Goal: Task Accomplishment & Management: Manage account settings

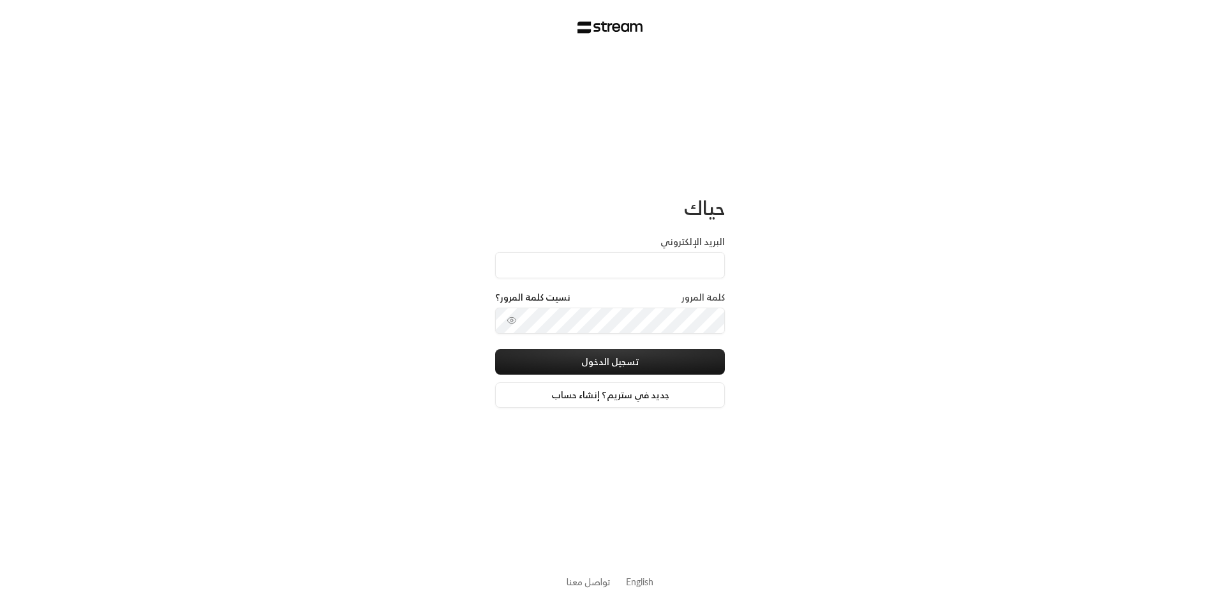
type input "[EMAIL_ADDRESS][DOMAIN_NAME]"
click at [643, 355] on button "تسجيل الدخول" at bounding box center [610, 362] width 230 height 26
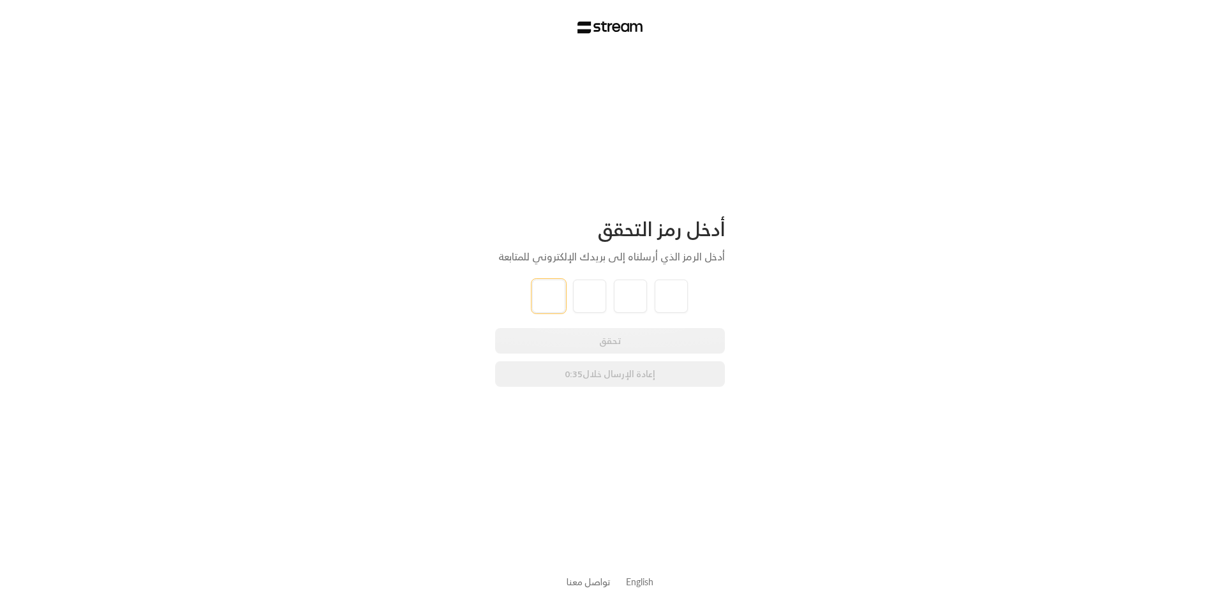
type input "4"
type input "5"
type input "0"
type input "4"
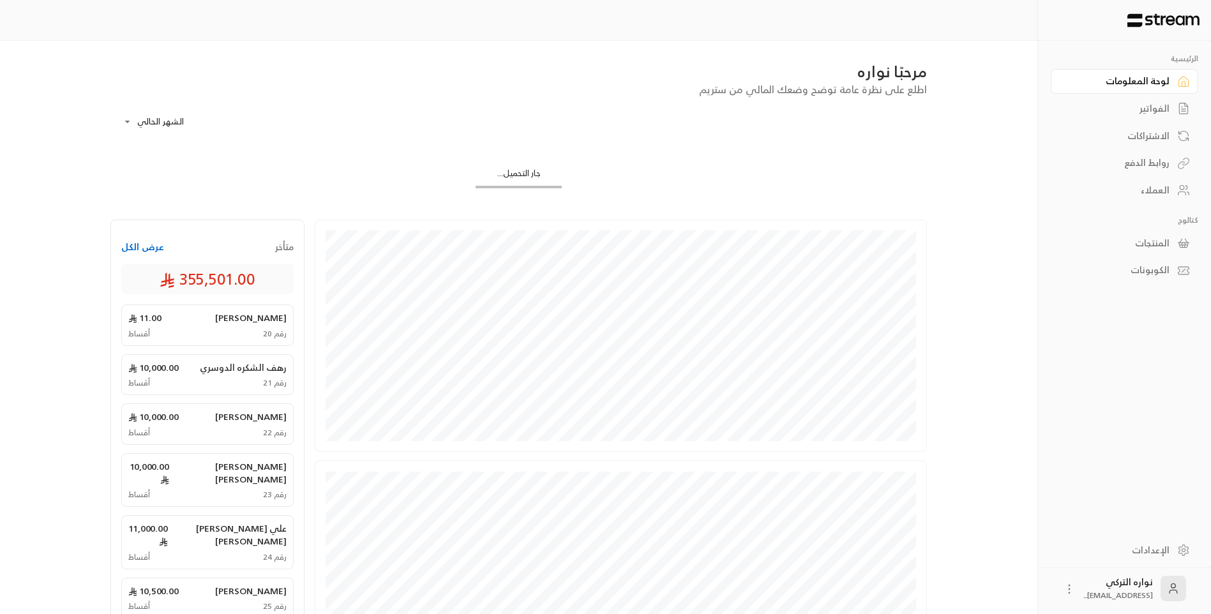
click at [1162, 109] on div "الفواتير" at bounding box center [1117, 108] width 103 height 13
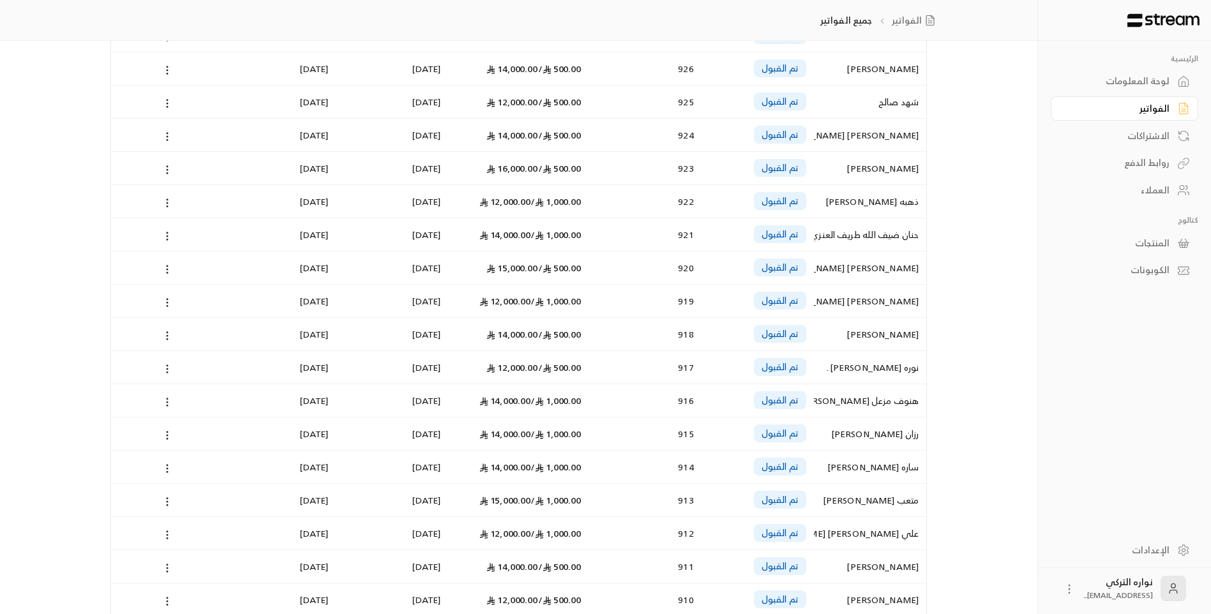
scroll to position [383, 0]
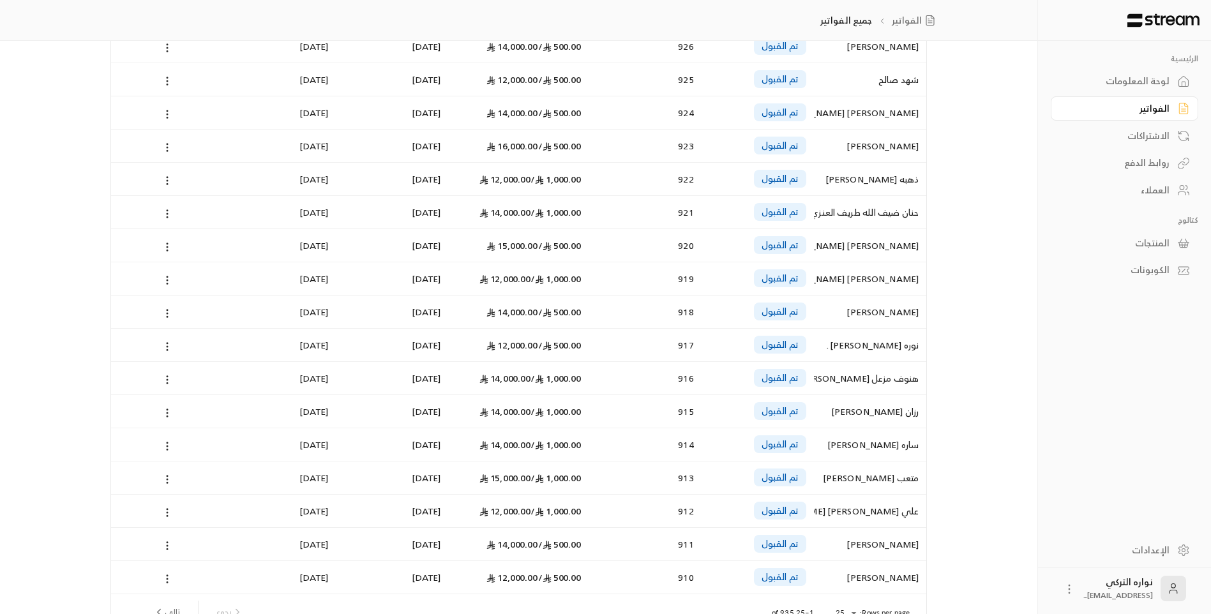
click at [903, 544] on div "[PERSON_NAME]" at bounding box center [869, 544] width 97 height 33
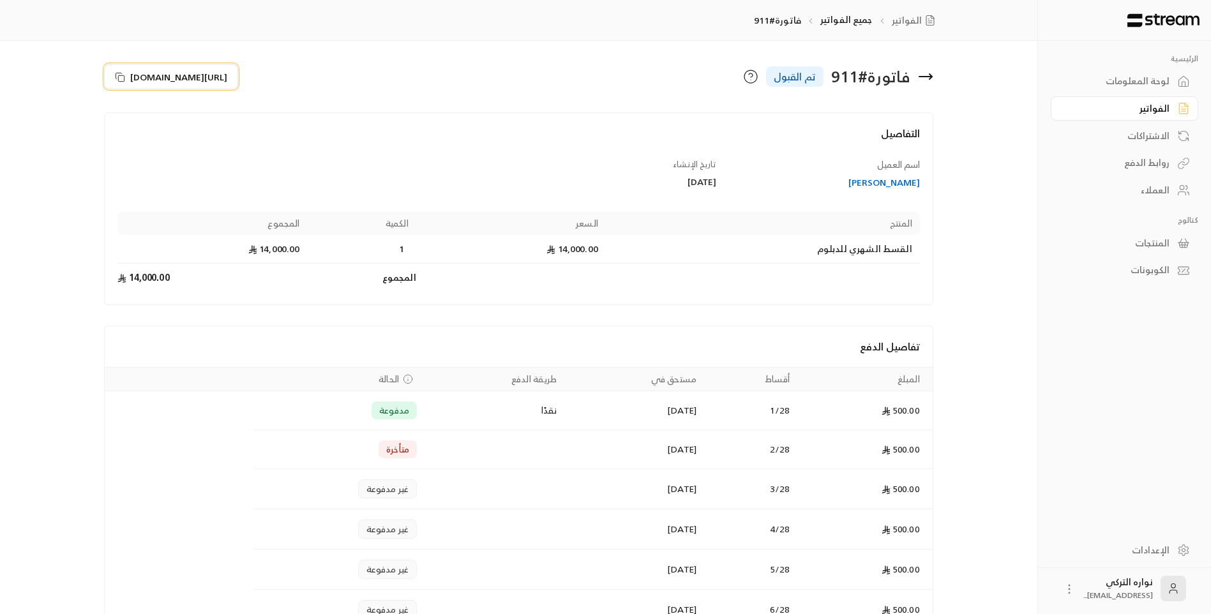
click at [121, 77] on icon at bounding box center [120, 77] width 10 height 10
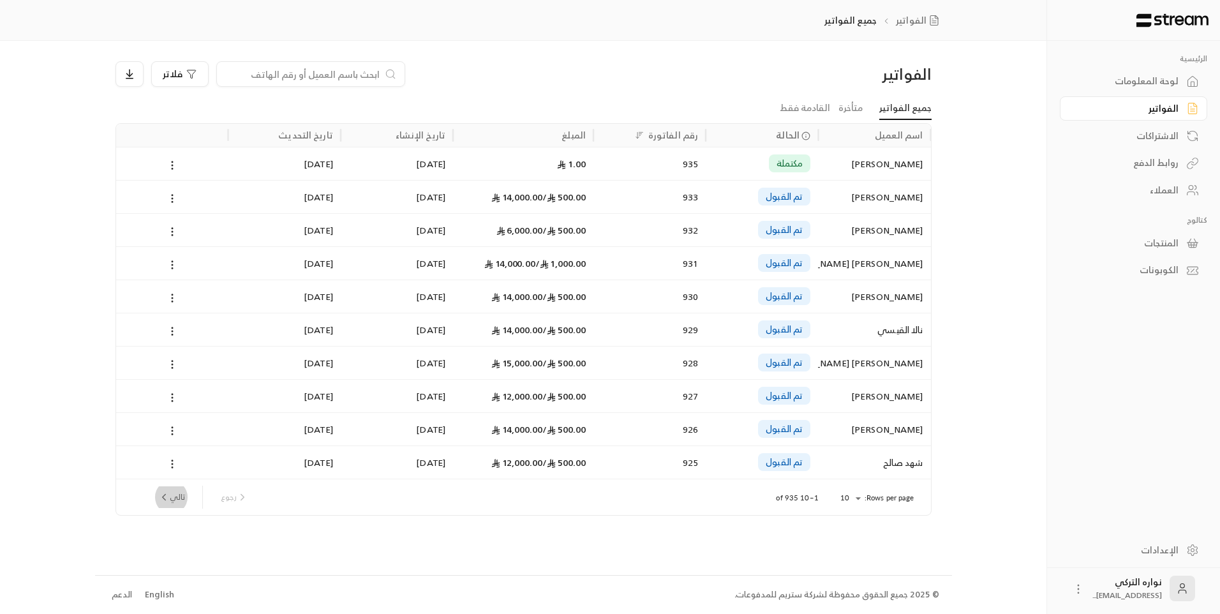
click at [172, 495] on button "تالي" at bounding box center [171, 497] width 37 height 22
click at [175, 498] on button "تالي" at bounding box center [171, 497] width 37 height 22
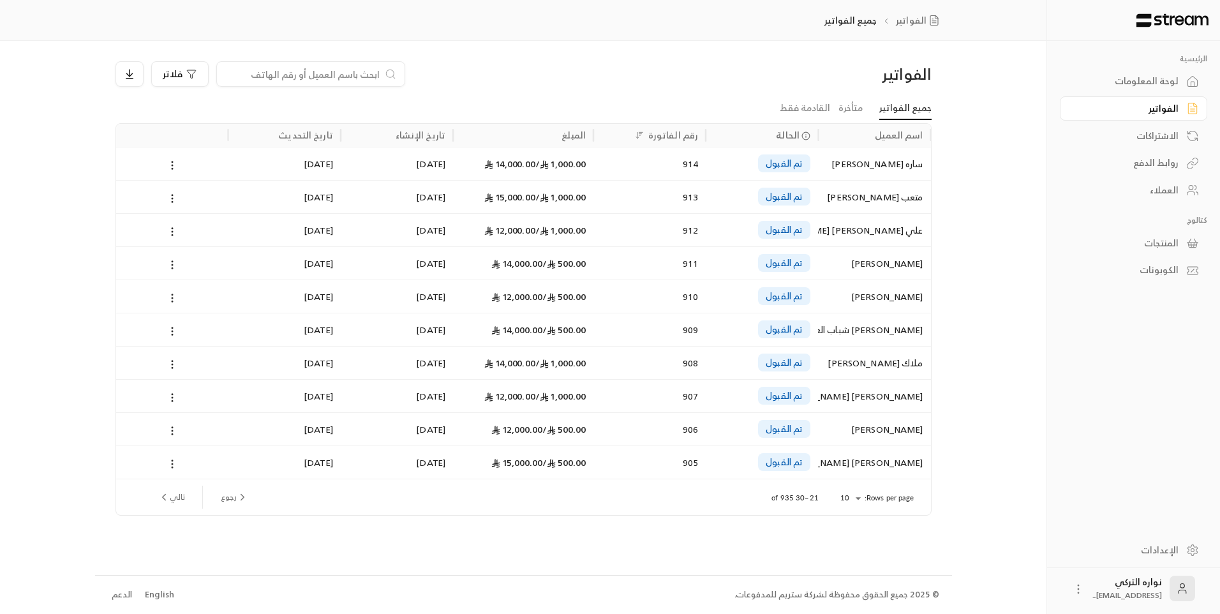
click at [871, 428] on div "[PERSON_NAME]" at bounding box center [874, 429] width 97 height 33
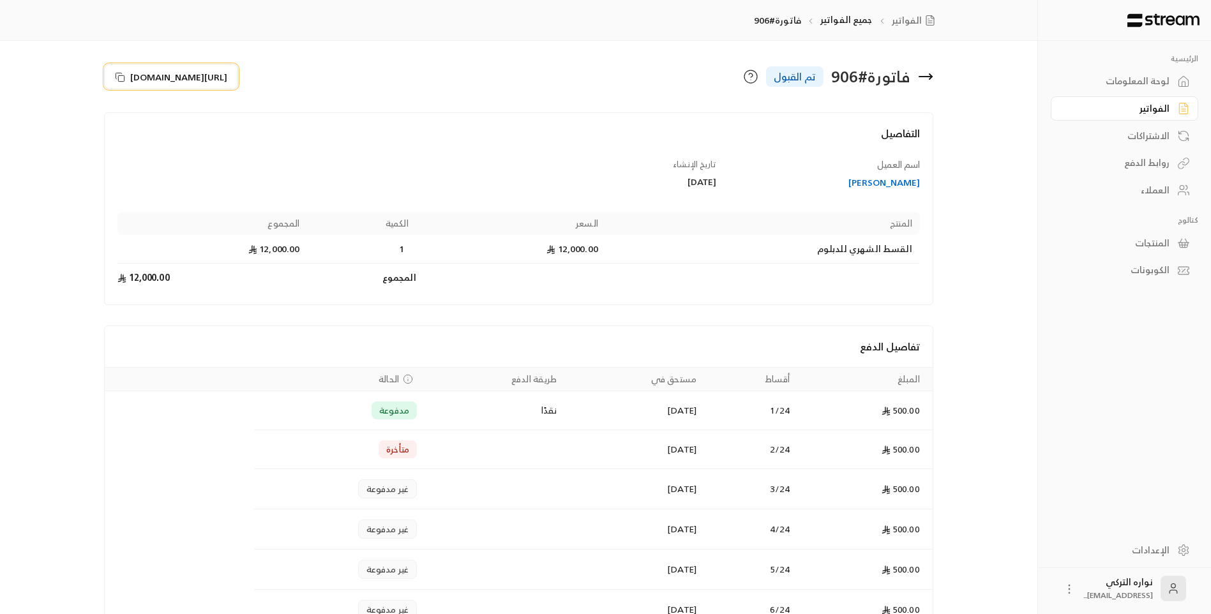
click at [120, 75] on rect at bounding box center [122, 78] width 6 height 6
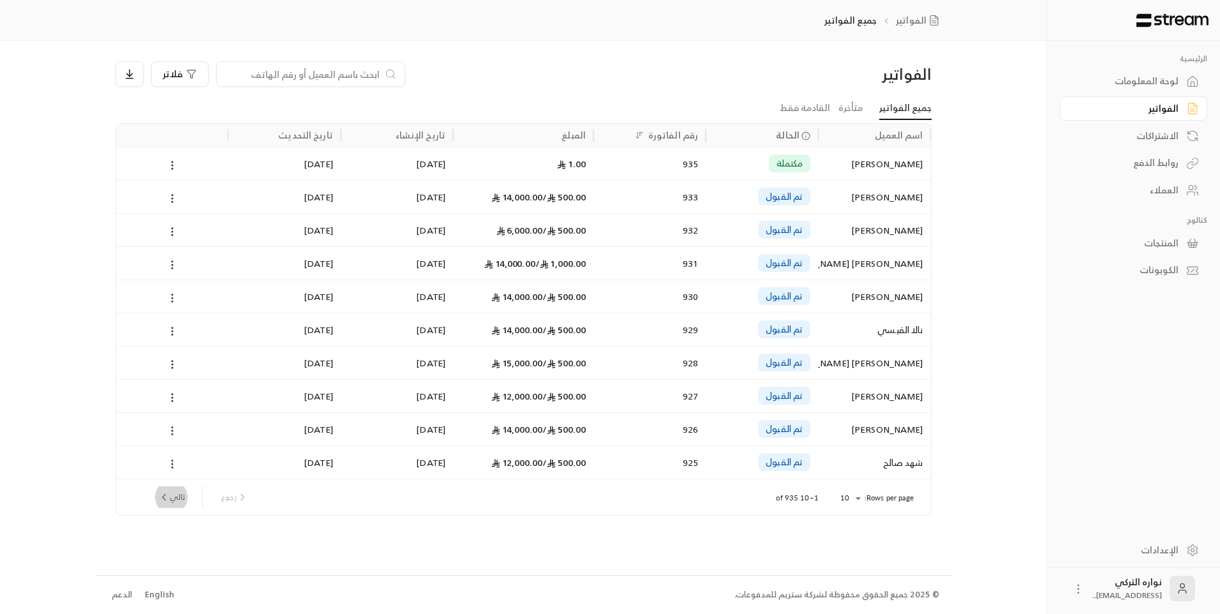
click at [167, 488] on button "تالي" at bounding box center [171, 497] width 37 height 22
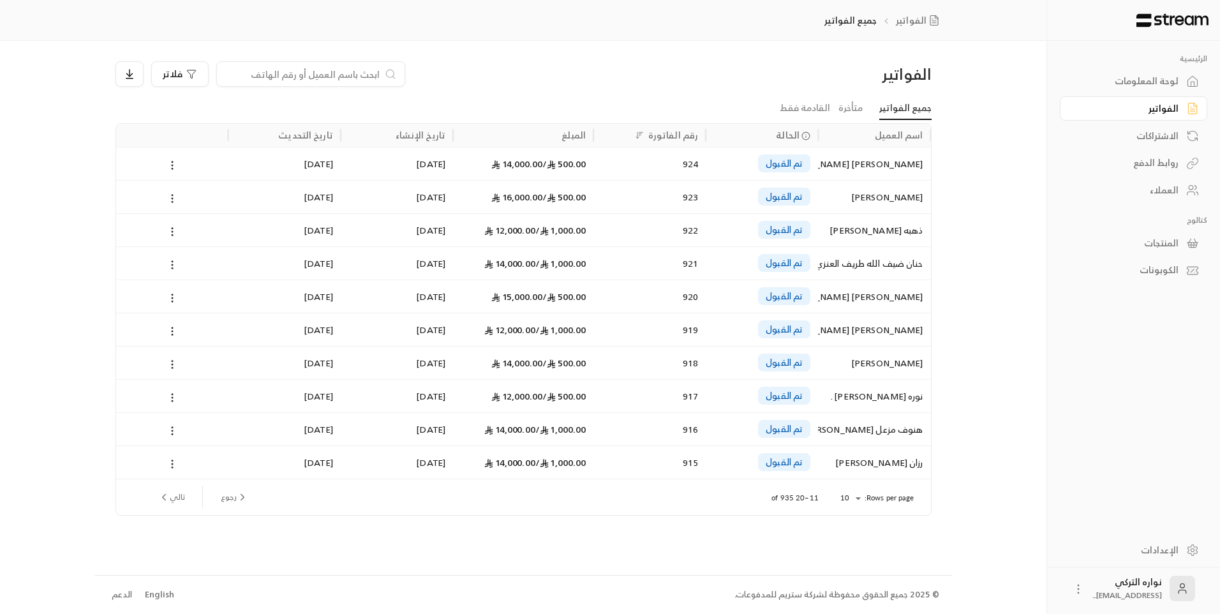
click at [183, 495] on button "تالي" at bounding box center [171, 497] width 37 height 22
click at [592, 460] on div "500.00 / 15,000.00" at bounding box center [523, 461] width 140 height 33
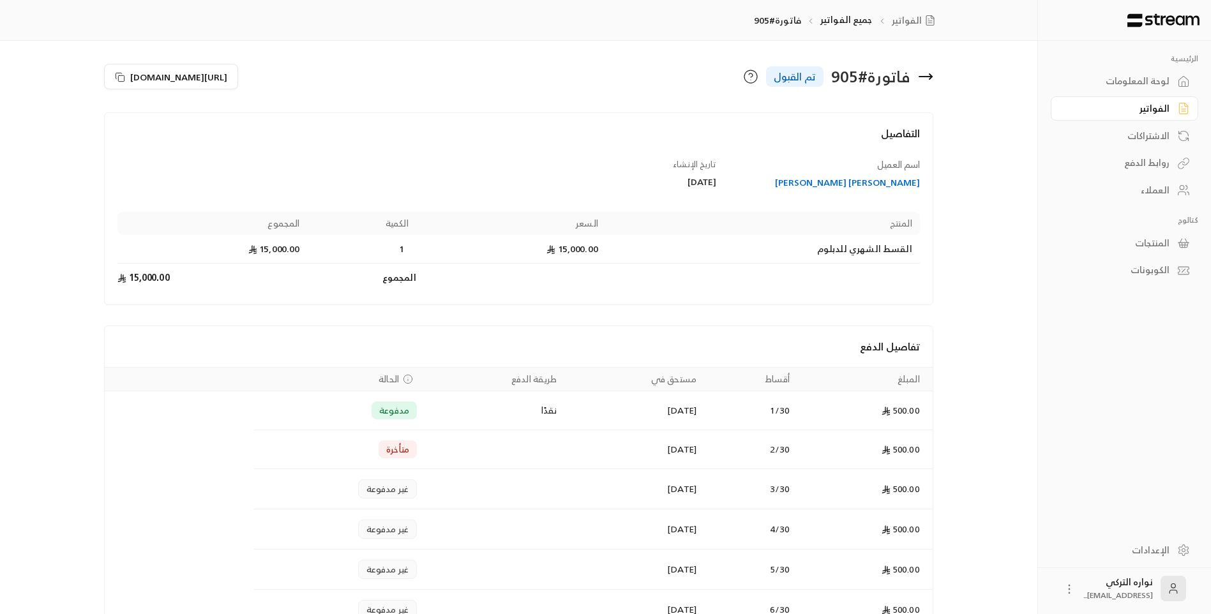
click at [1163, 105] on div "الفواتير" at bounding box center [1117, 108] width 103 height 13
